Goal: Task Accomplishment & Management: Manage account settings

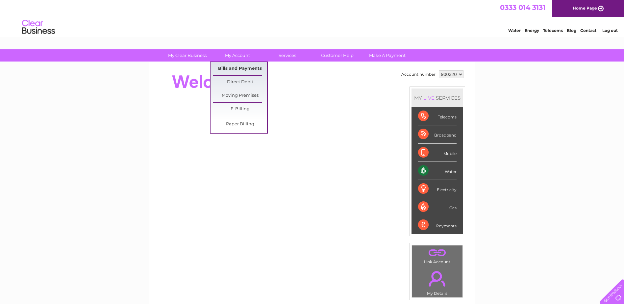
click at [235, 66] on link "Bills and Payments" at bounding box center [240, 68] width 54 height 13
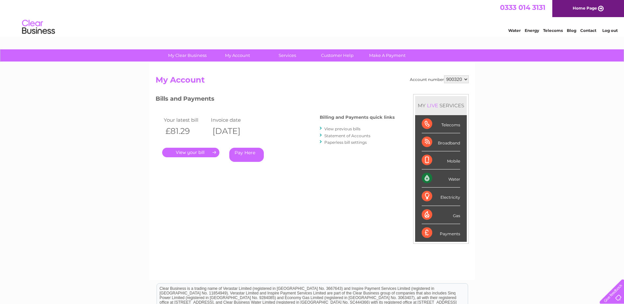
click at [206, 153] on link "." at bounding box center [190, 153] width 57 height 10
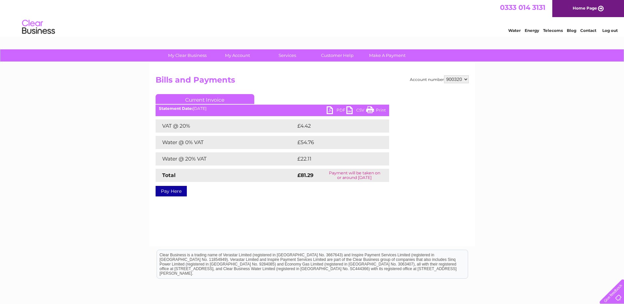
click at [334, 112] on link "PDF" at bounding box center [336, 111] width 20 height 10
